Goal: Check status: Check status

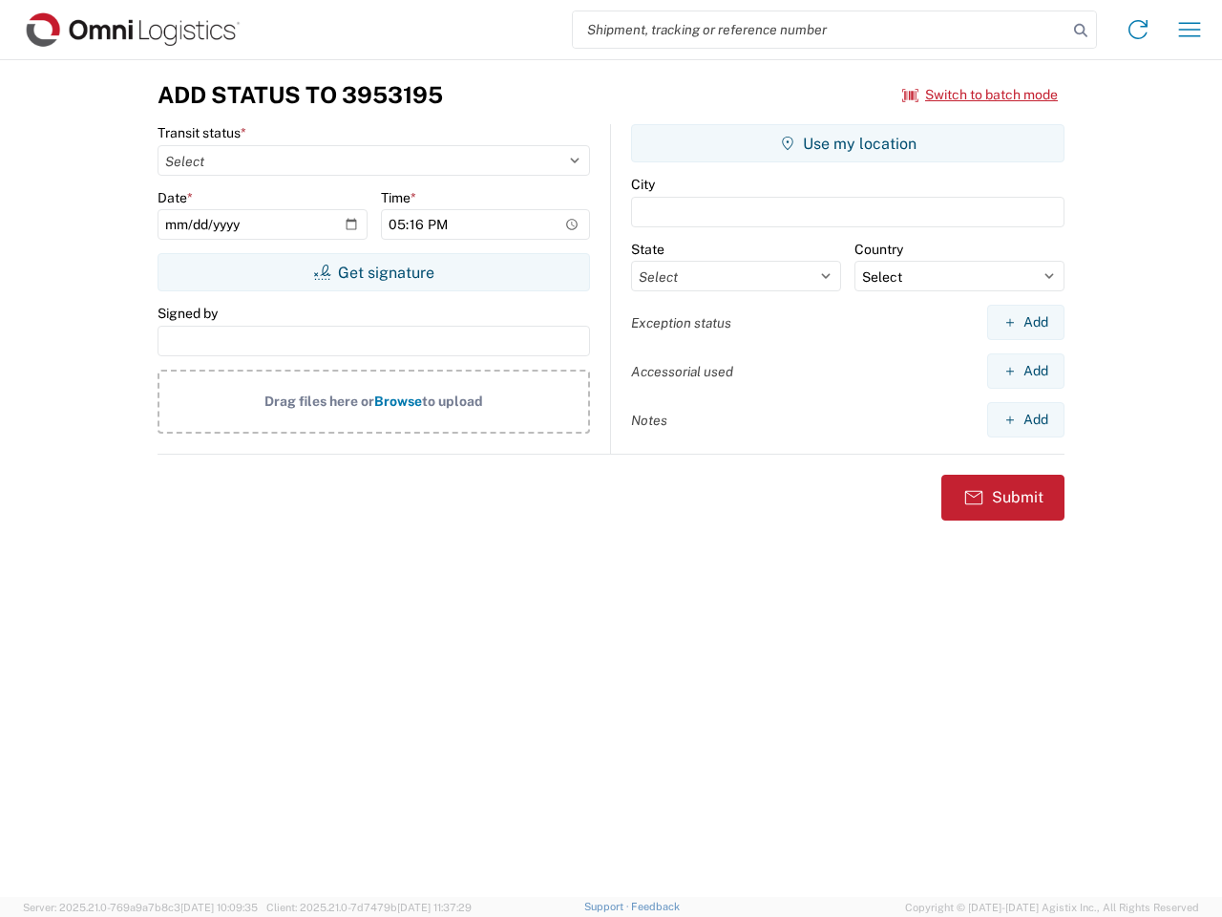
click at [820, 30] on input "search" at bounding box center [820, 29] width 495 height 36
click at [1081, 31] on icon at bounding box center [1080, 30] width 27 height 27
click at [1138, 30] on icon at bounding box center [1138, 29] width 31 height 31
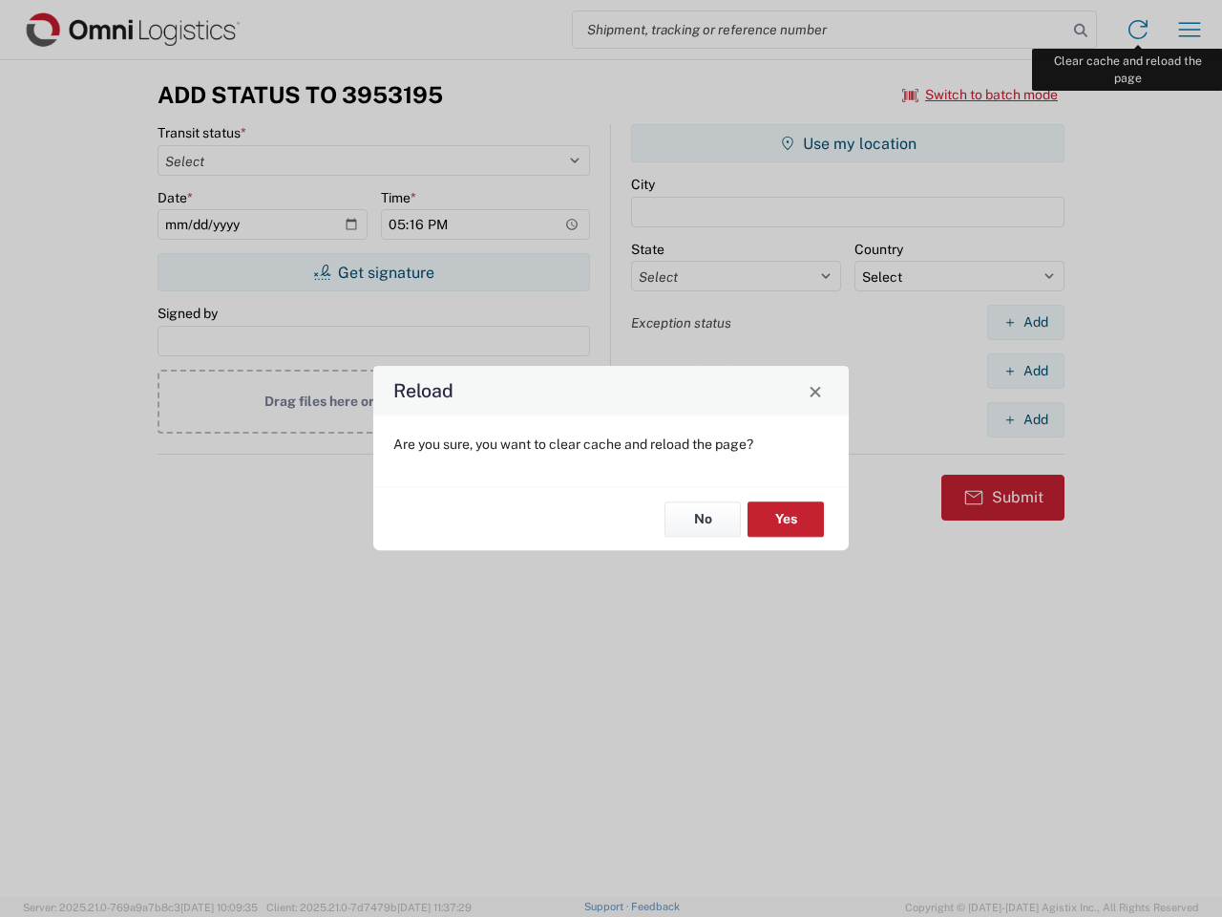
click at [1190, 30] on div "Reload Are you sure, you want to clear cache and reload the page? No Yes" at bounding box center [611, 458] width 1222 height 917
click at [981, 95] on div "Reload Are you sure, you want to clear cache and reload the page? No Yes" at bounding box center [611, 458] width 1222 height 917
click at [373, 272] on div "Reload Are you sure, you want to clear cache and reload the page? No Yes" at bounding box center [611, 458] width 1222 height 917
click at [848, 143] on div "Reload Are you sure, you want to clear cache and reload the page? No Yes" at bounding box center [611, 458] width 1222 height 917
click at [1025, 322] on div "Reload Are you sure, you want to clear cache and reload the page? No Yes" at bounding box center [611, 458] width 1222 height 917
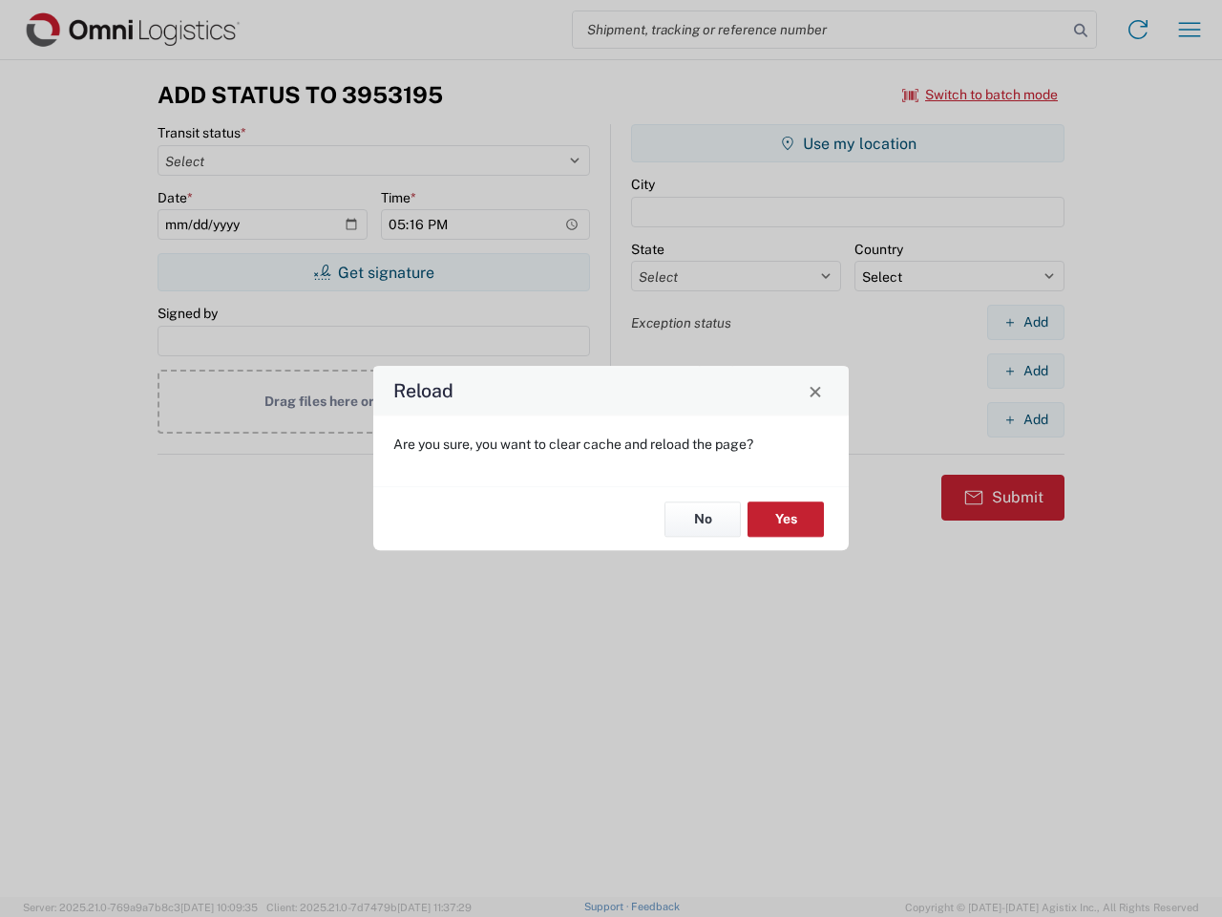
click at [1025, 370] on div "Reload Are you sure, you want to clear cache and reload the page? No Yes" at bounding box center [611, 458] width 1222 height 917
click at [1025, 419] on div "Reload Are you sure, you want to clear cache and reload the page? No Yes" at bounding box center [611, 458] width 1222 height 917
